Goal: Task Accomplishment & Management: Use online tool/utility

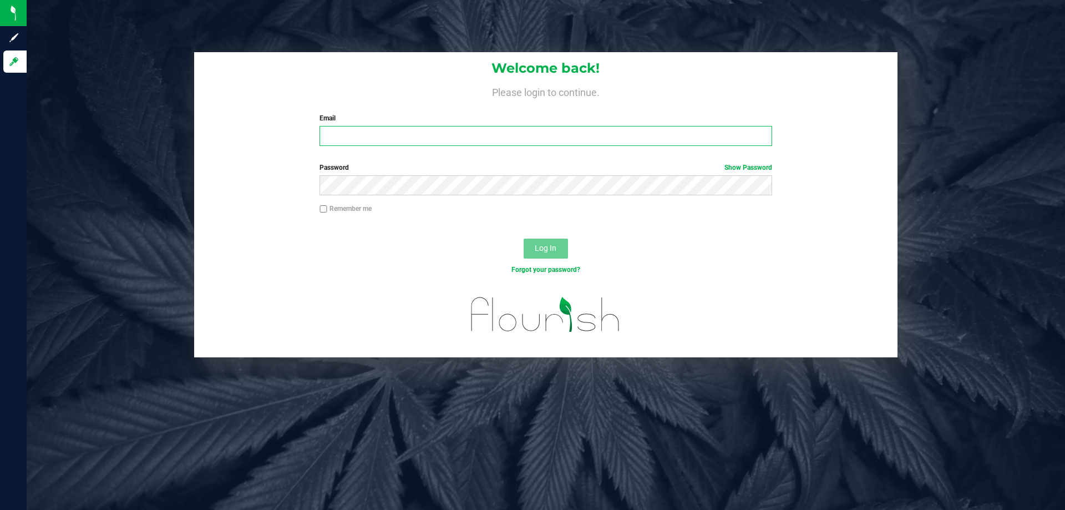
click at [643, 136] on input "Email" at bounding box center [546, 136] width 452 height 20
type input "[EMAIL_ADDRESS][DOMAIN_NAME]"
click at [524, 239] on button "Log In" at bounding box center [546, 249] width 44 height 20
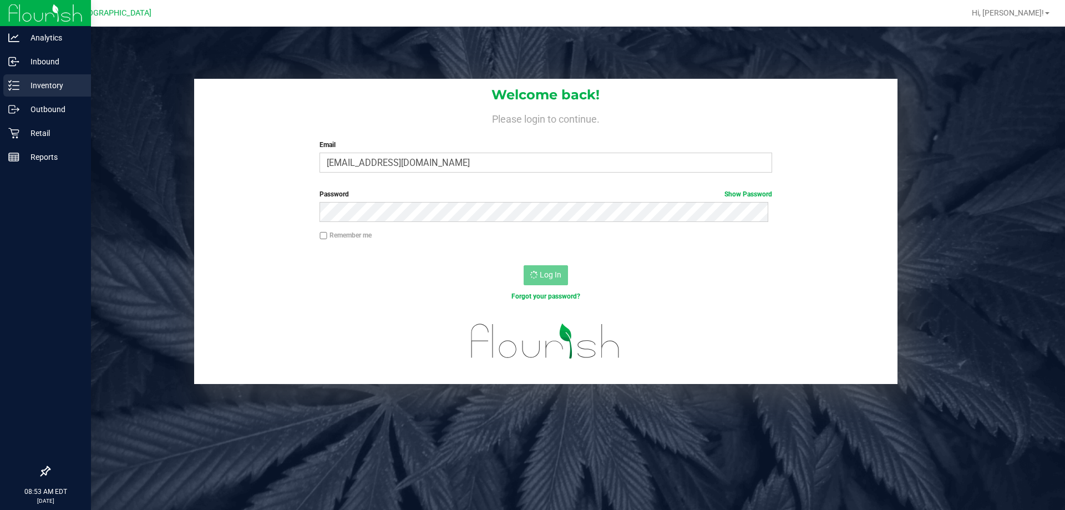
click at [3, 83] on div "Inventory" at bounding box center [47, 85] width 88 height 22
click at [38, 131] on p "Retail" at bounding box center [52, 132] width 67 height 13
click at [14, 85] on icon at bounding box center [13, 85] width 11 height 11
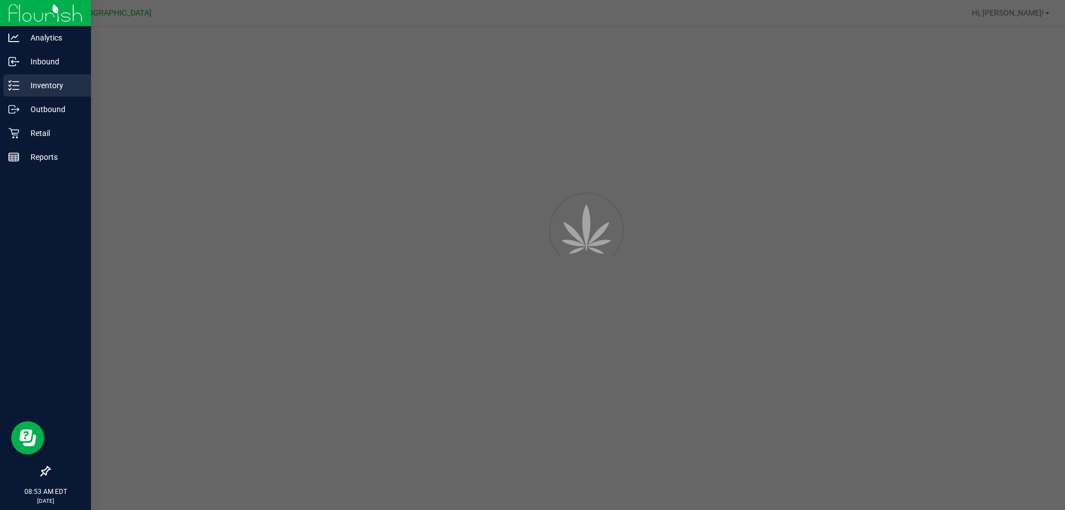
click at [12, 86] on icon at bounding box center [13, 85] width 11 height 11
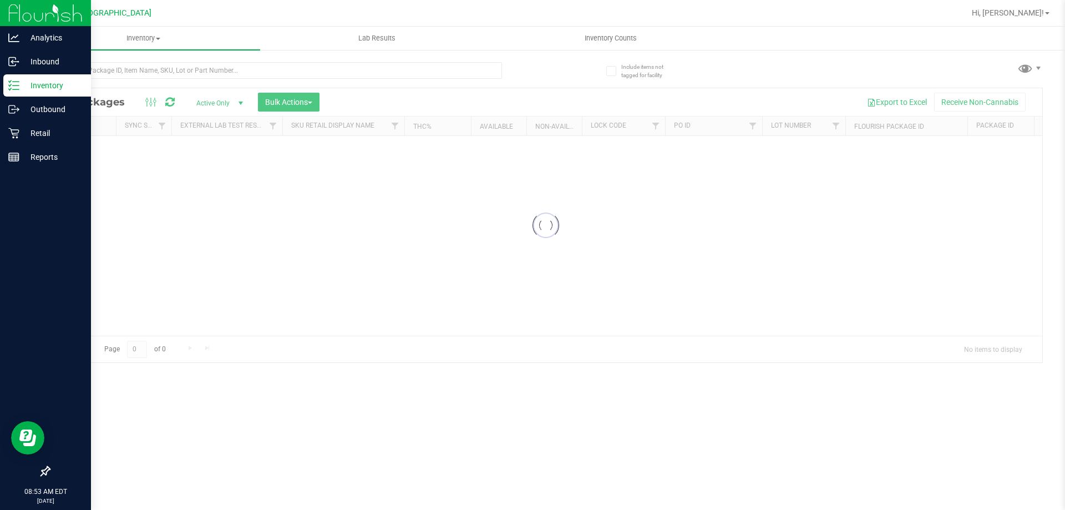
click at [12, 86] on icon at bounding box center [13, 85] width 11 height 11
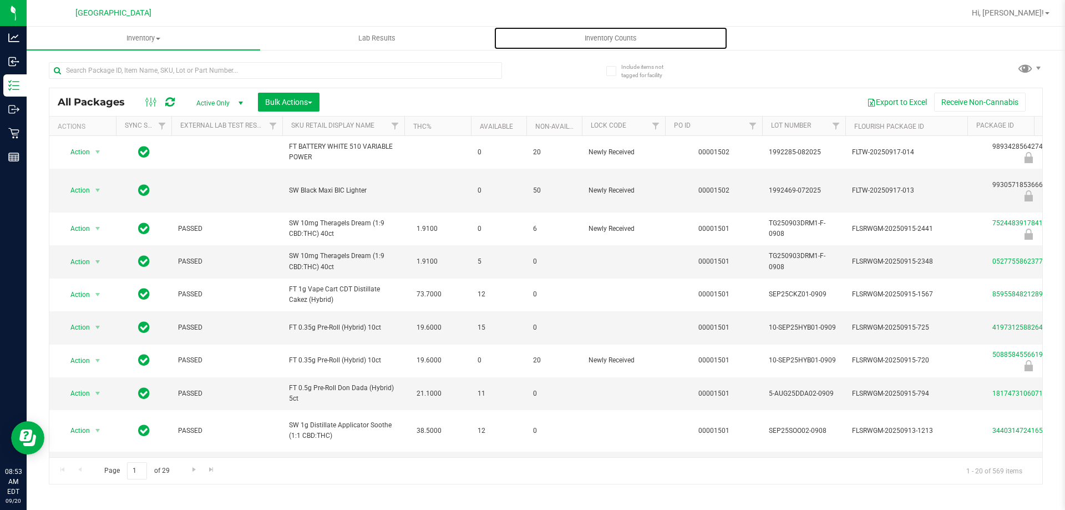
click at [581, 38] on span "Inventory Counts" at bounding box center [611, 38] width 82 height 10
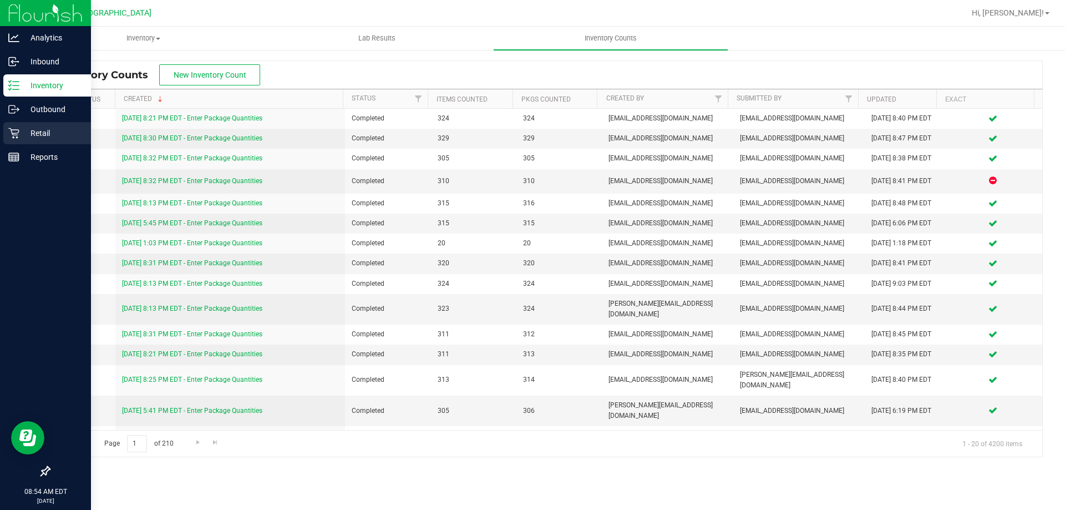
click at [24, 135] on p "Retail" at bounding box center [52, 132] width 67 height 13
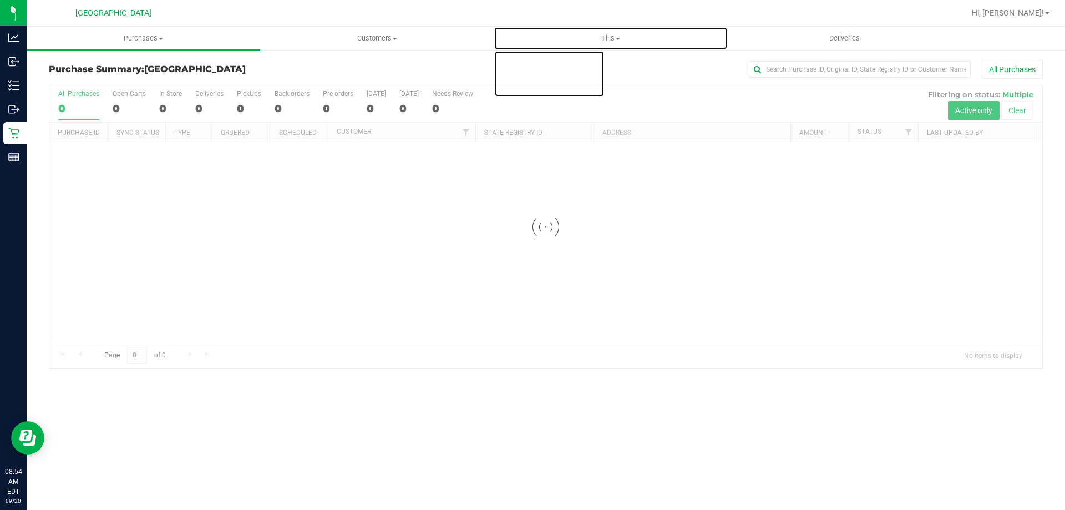
click at [637, 38] on span "Tills" at bounding box center [610, 38] width 232 height 10
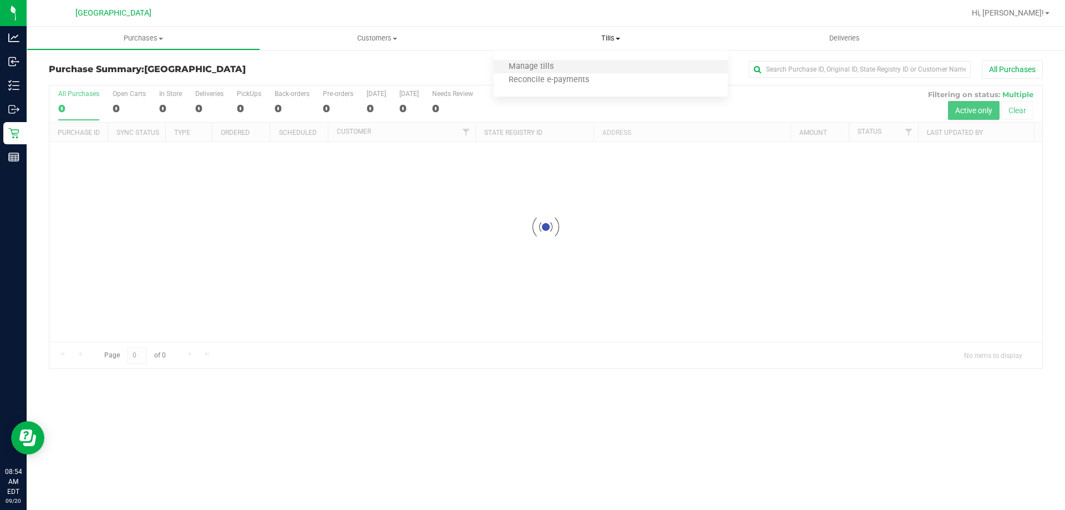
click at [607, 64] on li "Manage tills" at bounding box center [611, 66] width 234 height 13
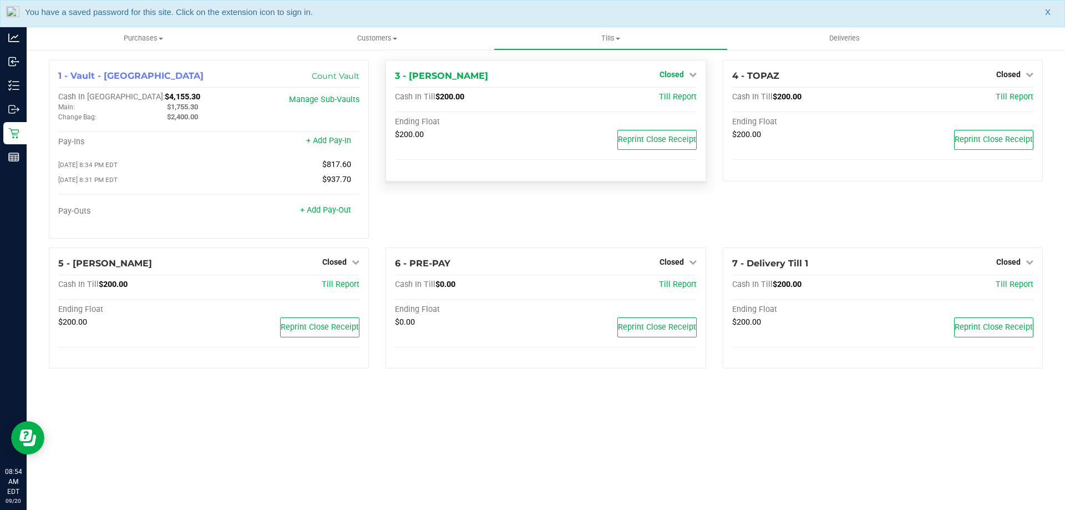
click at [671, 73] on span "Closed" at bounding box center [672, 74] width 24 height 9
click at [673, 94] on link "Open Till" at bounding box center [671, 97] width 29 height 9
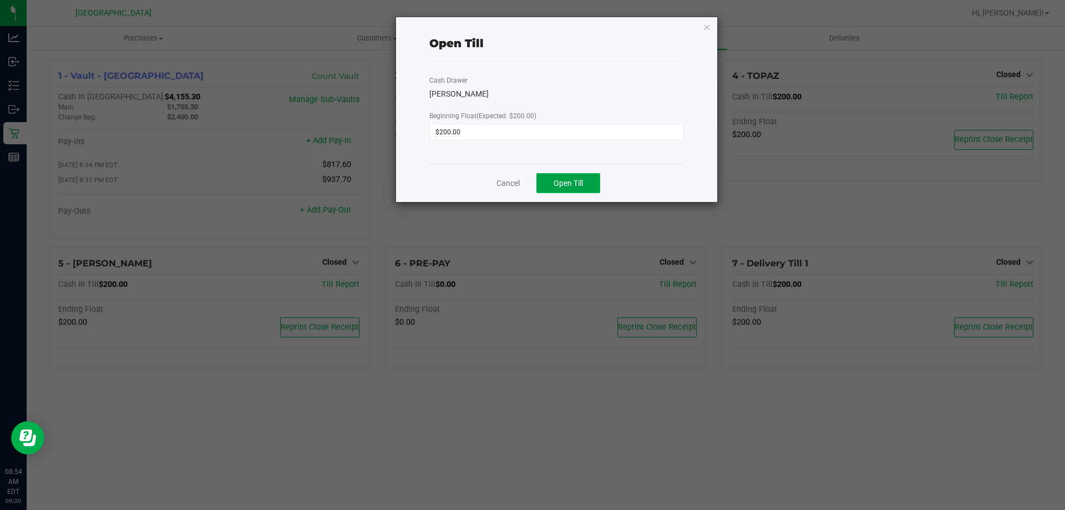
click at [587, 181] on button "Open Till" at bounding box center [568, 183] width 64 height 20
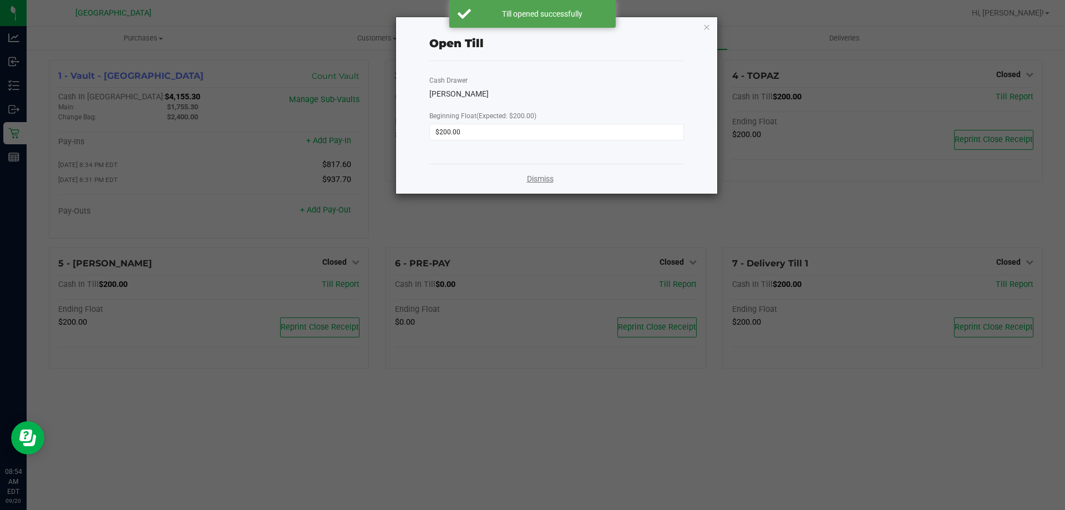
click at [546, 177] on link "Dismiss" at bounding box center [540, 179] width 27 height 12
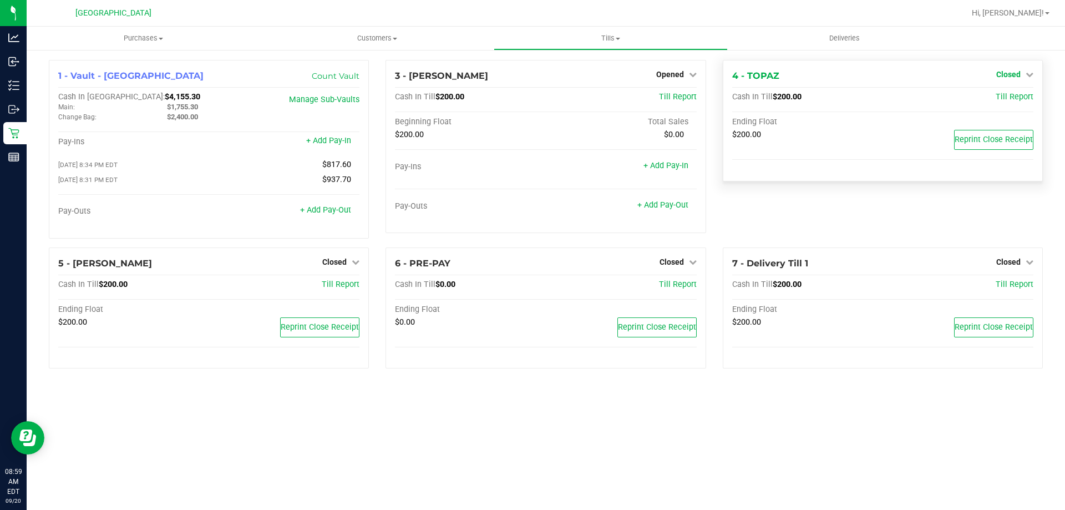
click at [1021, 70] on link "Closed" at bounding box center [1014, 74] width 37 height 9
click at [1002, 94] on link "Open Till" at bounding box center [1008, 97] width 29 height 9
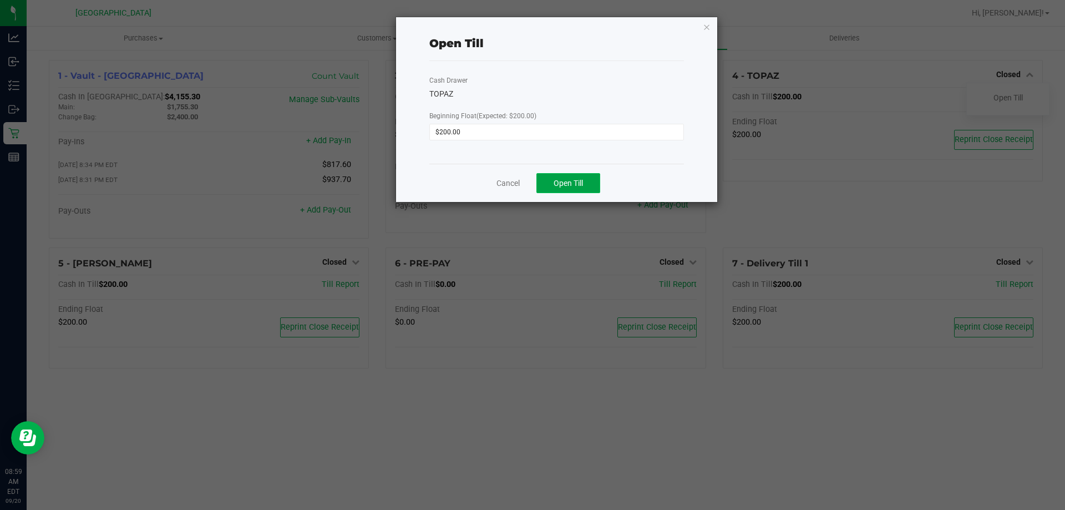
click at [574, 190] on button "Open Till" at bounding box center [568, 183] width 64 height 20
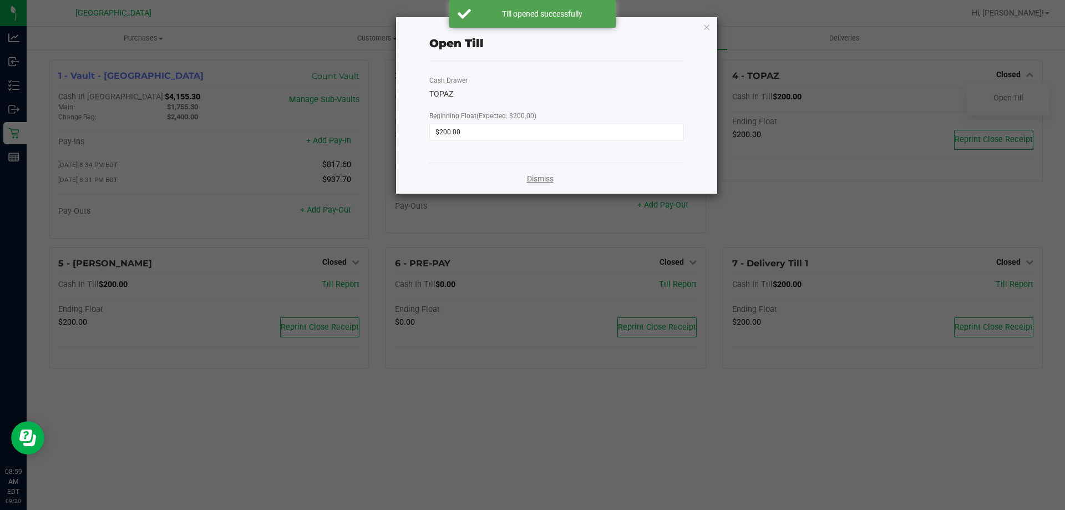
click at [539, 183] on link "Dismiss" at bounding box center [540, 179] width 27 height 12
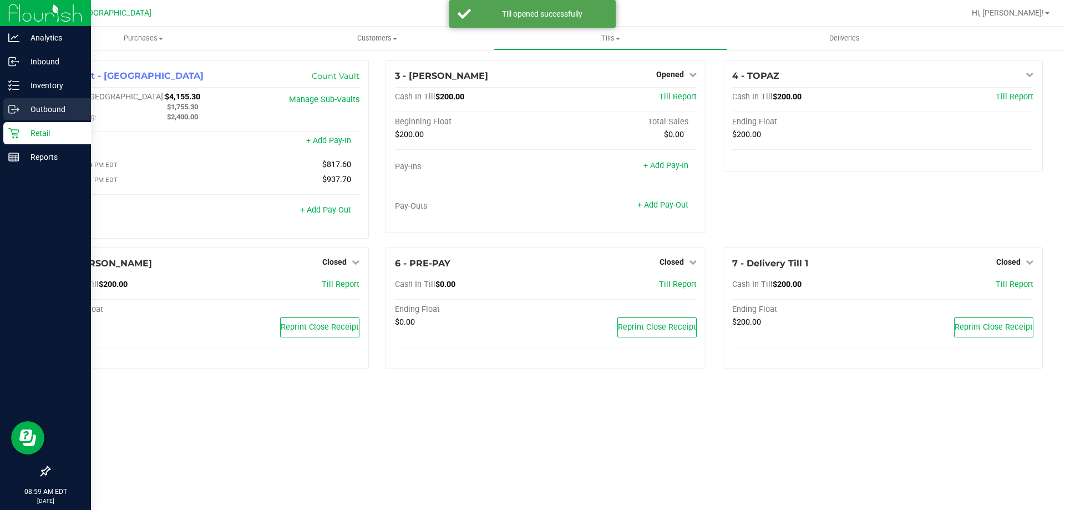
click at [4, 111] on div "Outbound" at bounding box center [47, 109] width 88 height 22
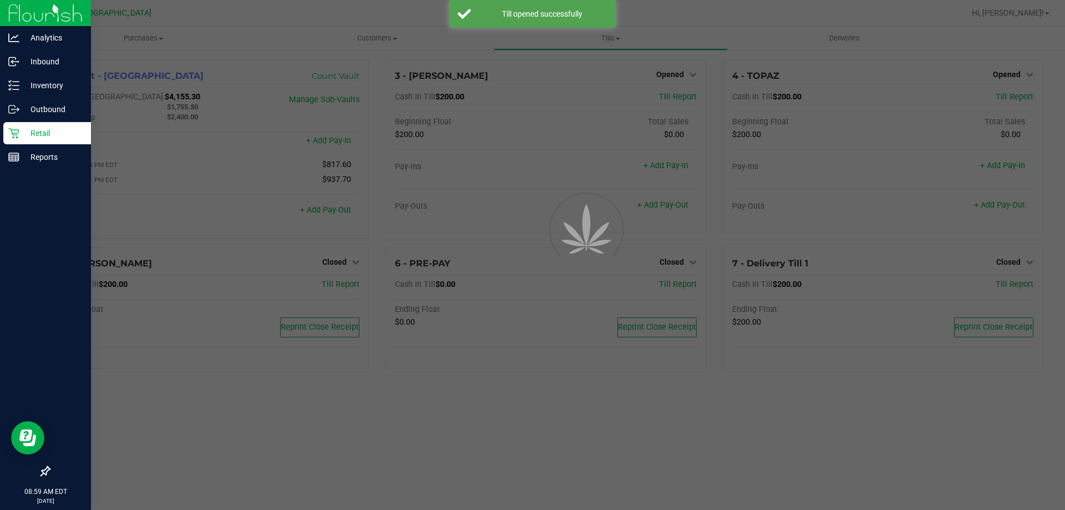
click at [10, 126] on div "Retail" at bounding box center [47, 133] width 88 height 22
